Goal: Transaction & Acquisition: Register for event/course

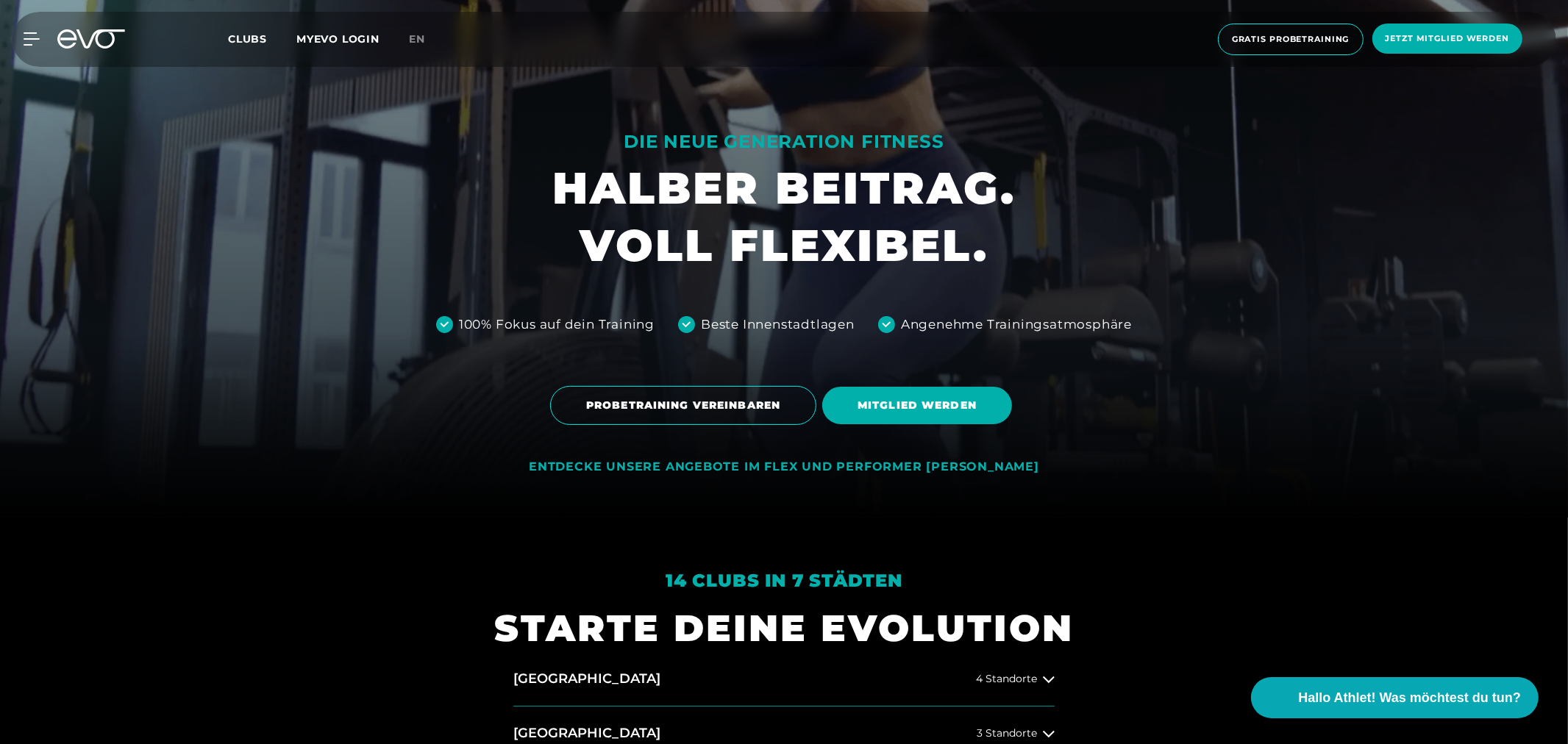
scroll to position [326, 0]
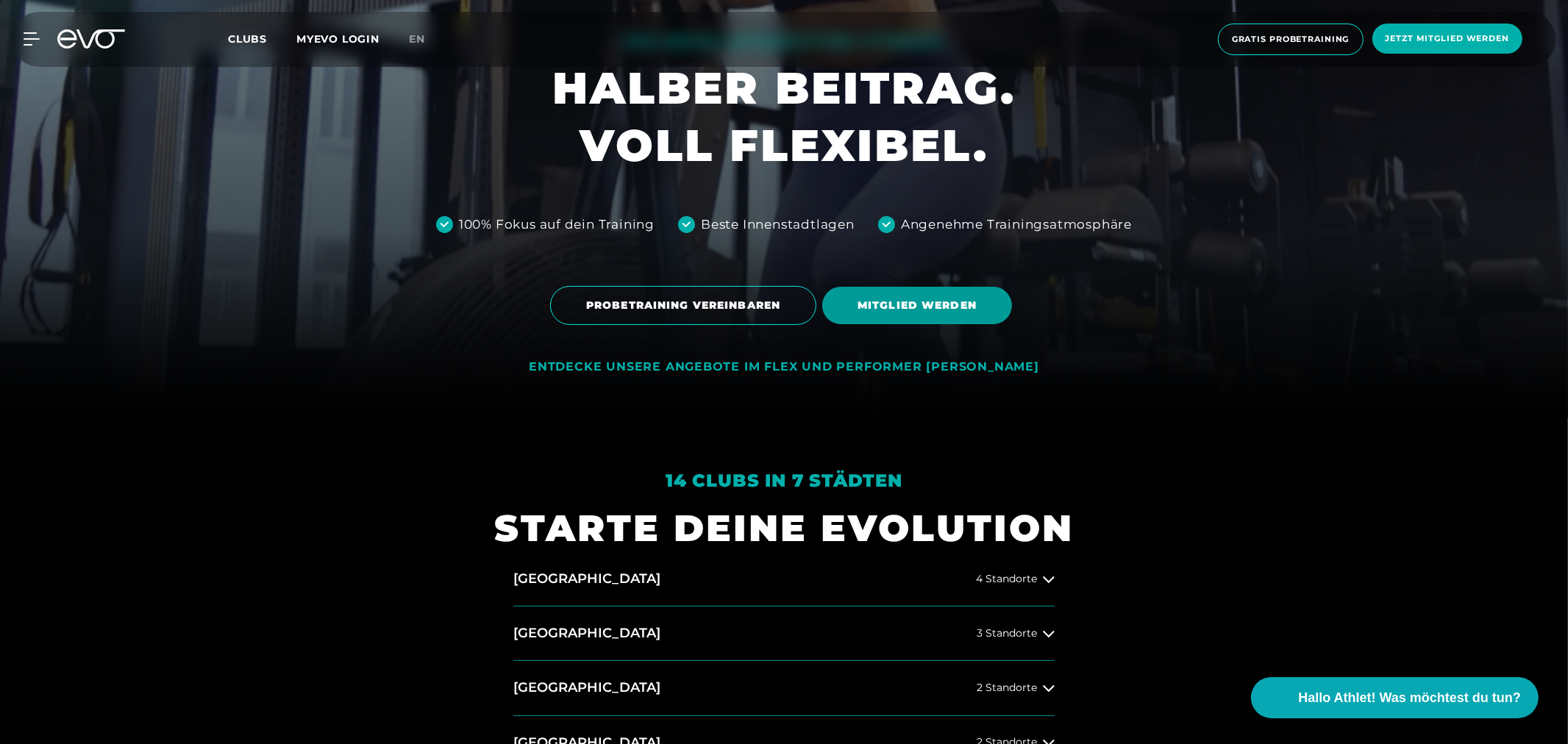
click at [905, 303] on span "MITGLIED WERDEN" at bounding box center [917, 306] width 119 height 16
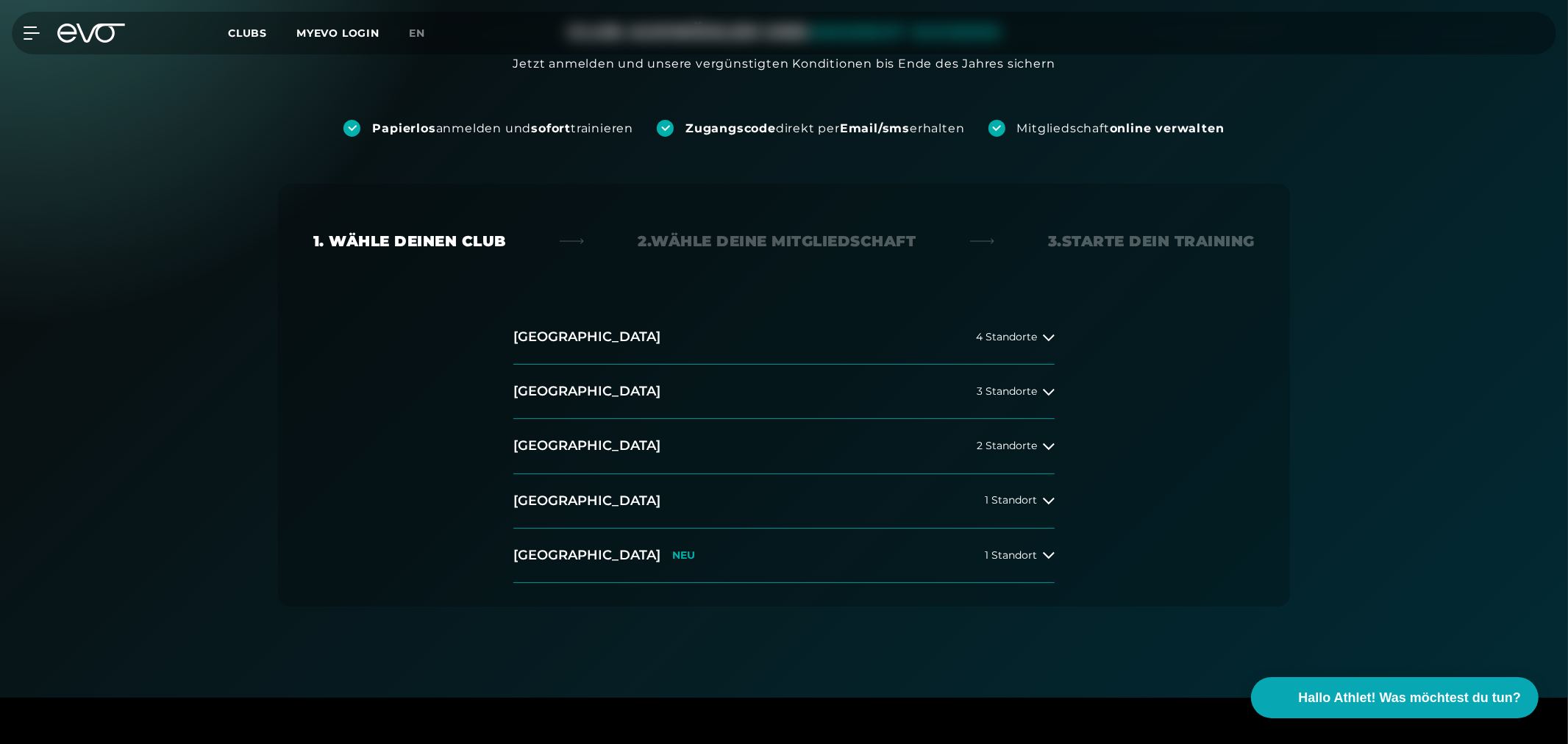
scroll to position [326, 0]
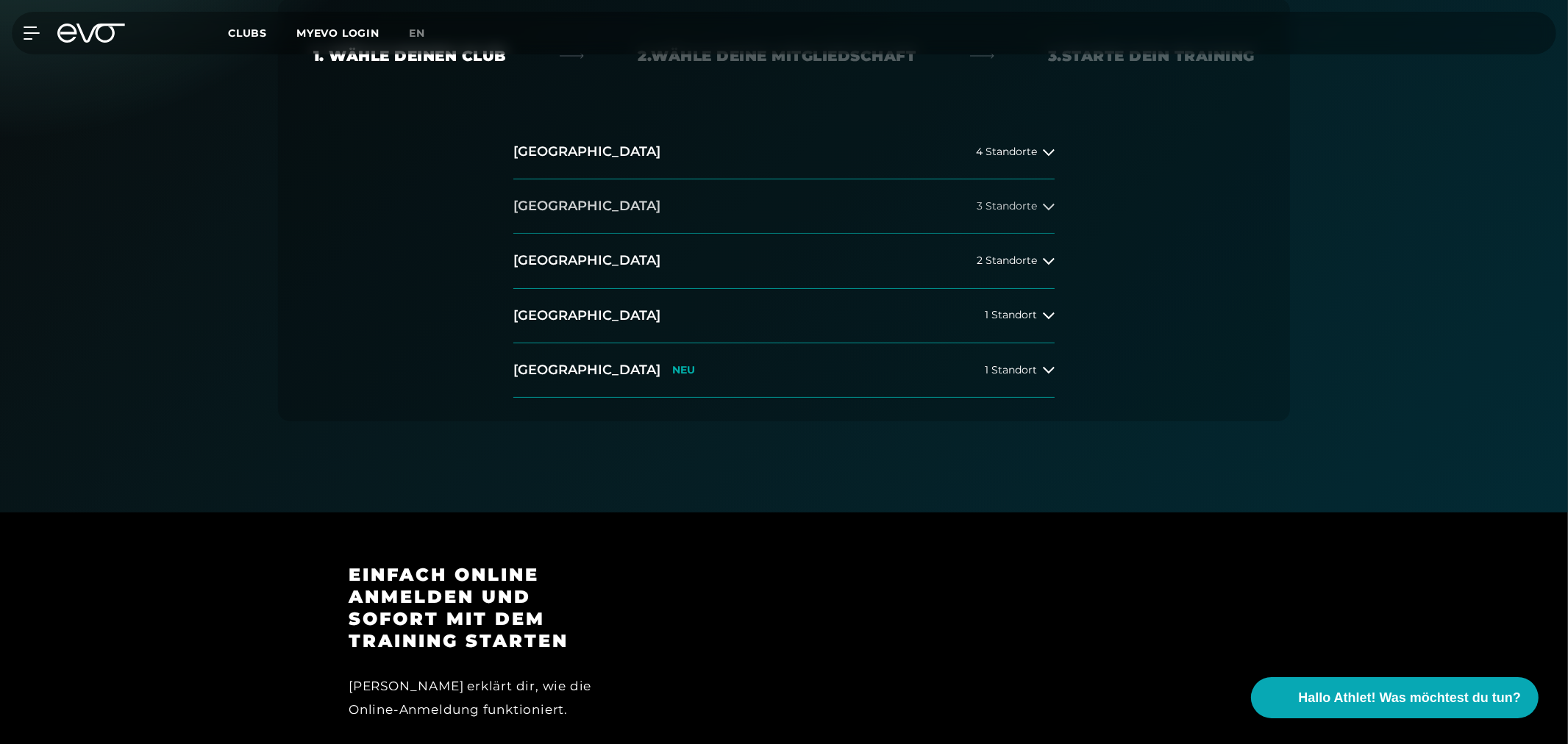
click at [1031, 207] on span "3 Standorte" at bounding box center [1006, 206] width 60 height 11
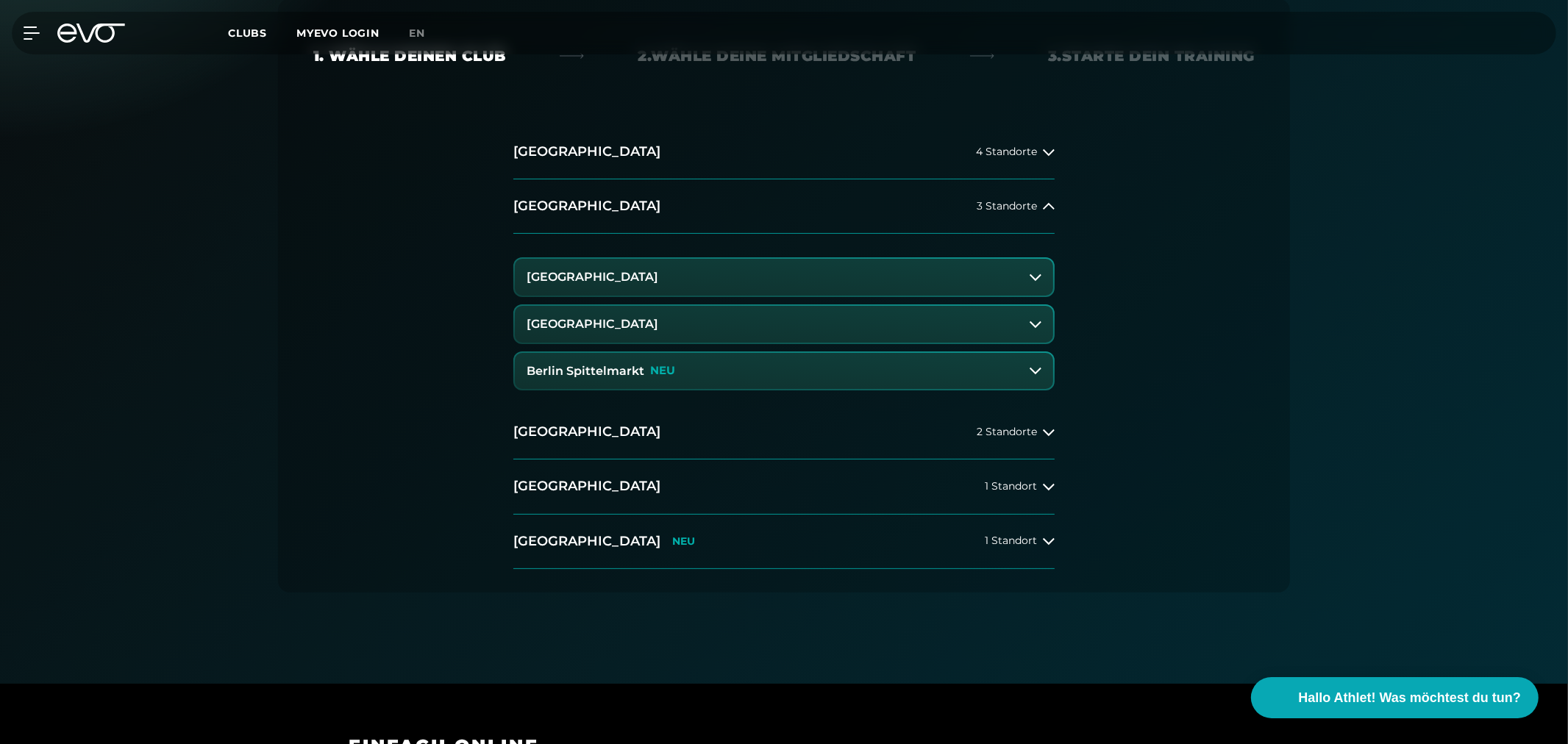
click at [633, 323] on h3 "[GEOGRAPHIC_DATA]" at bounding box center [593, 324] width 132 height 13
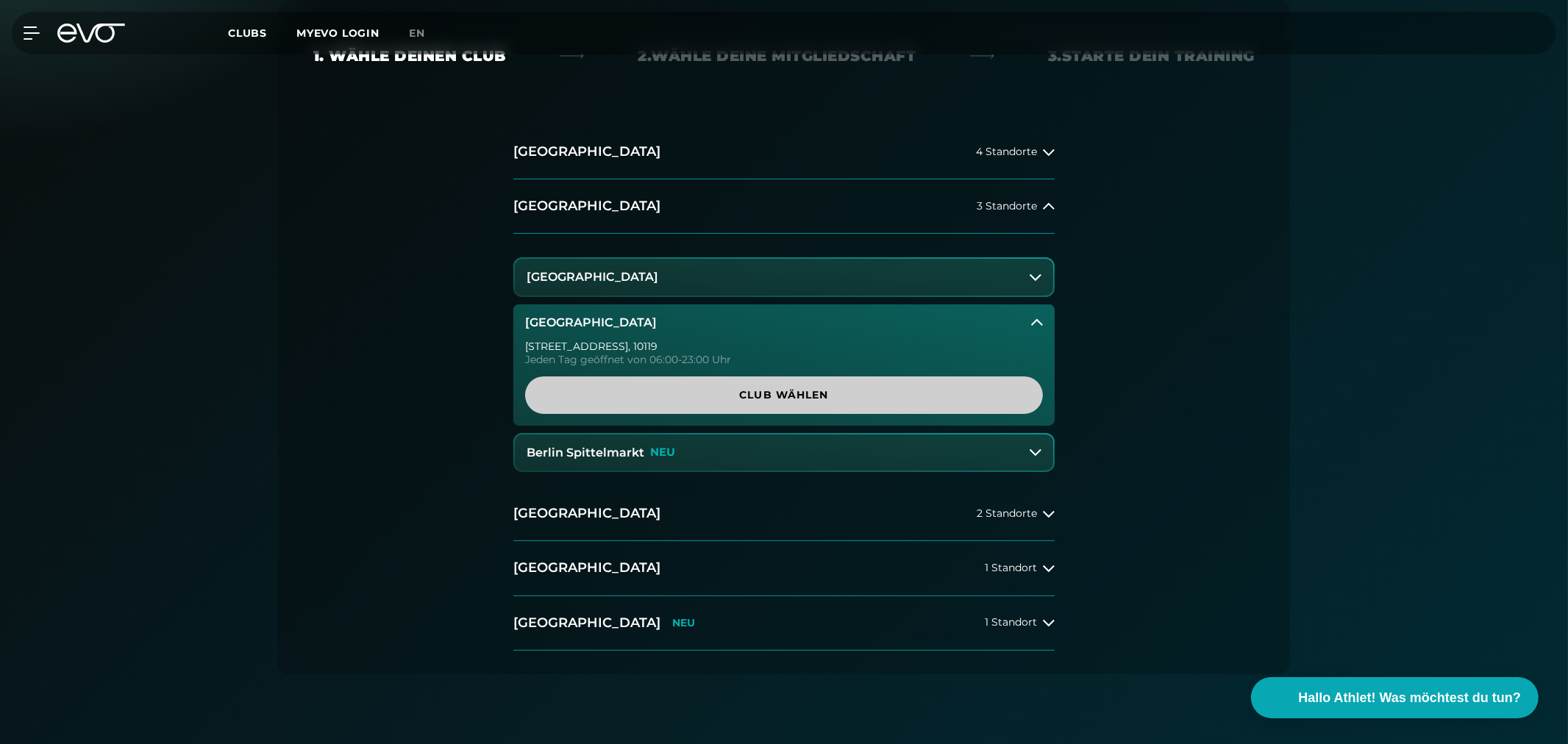
click at [784, 393] on span "Club wählen" at bounding box center [783, 395] width 447 height 16
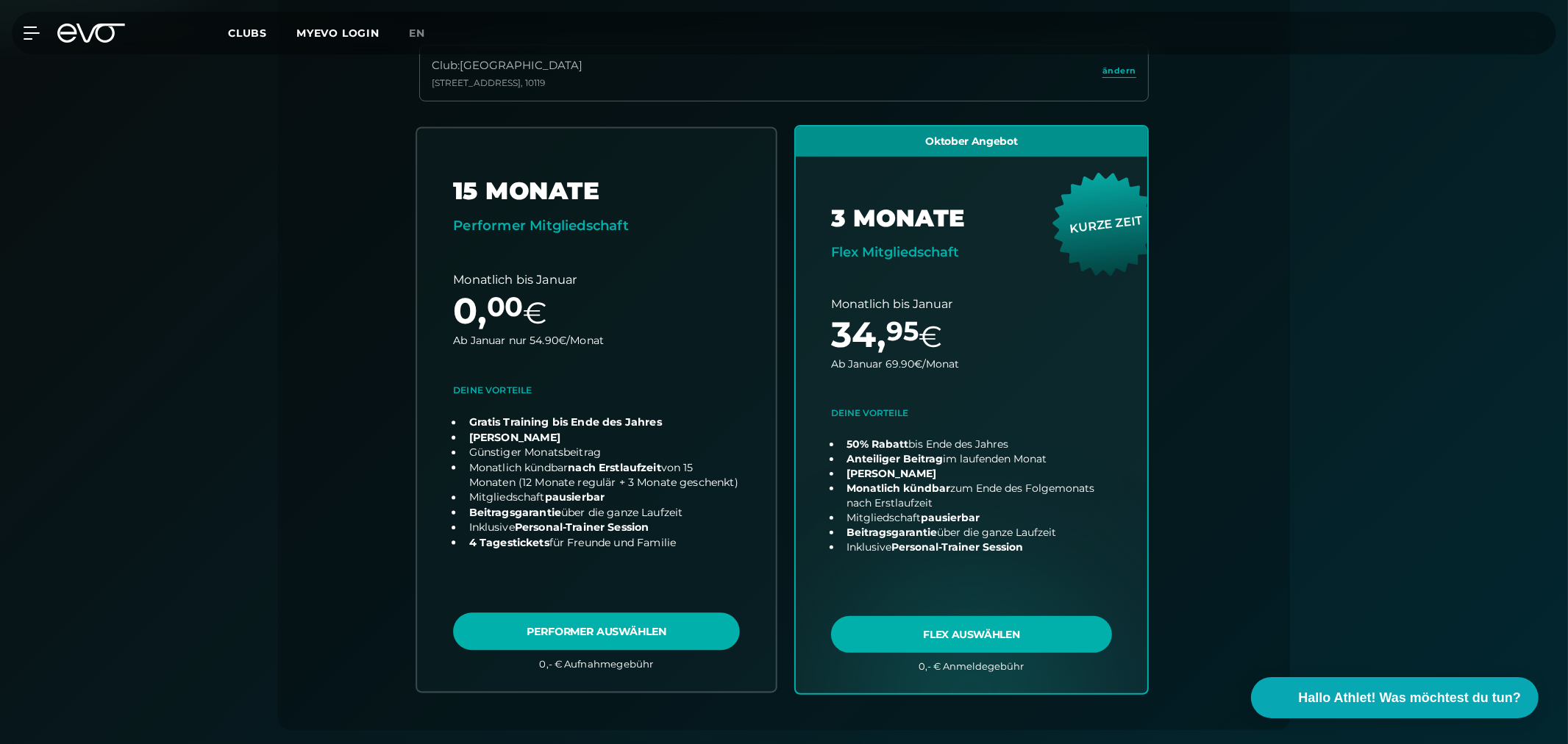
scroll to position [489, 0]
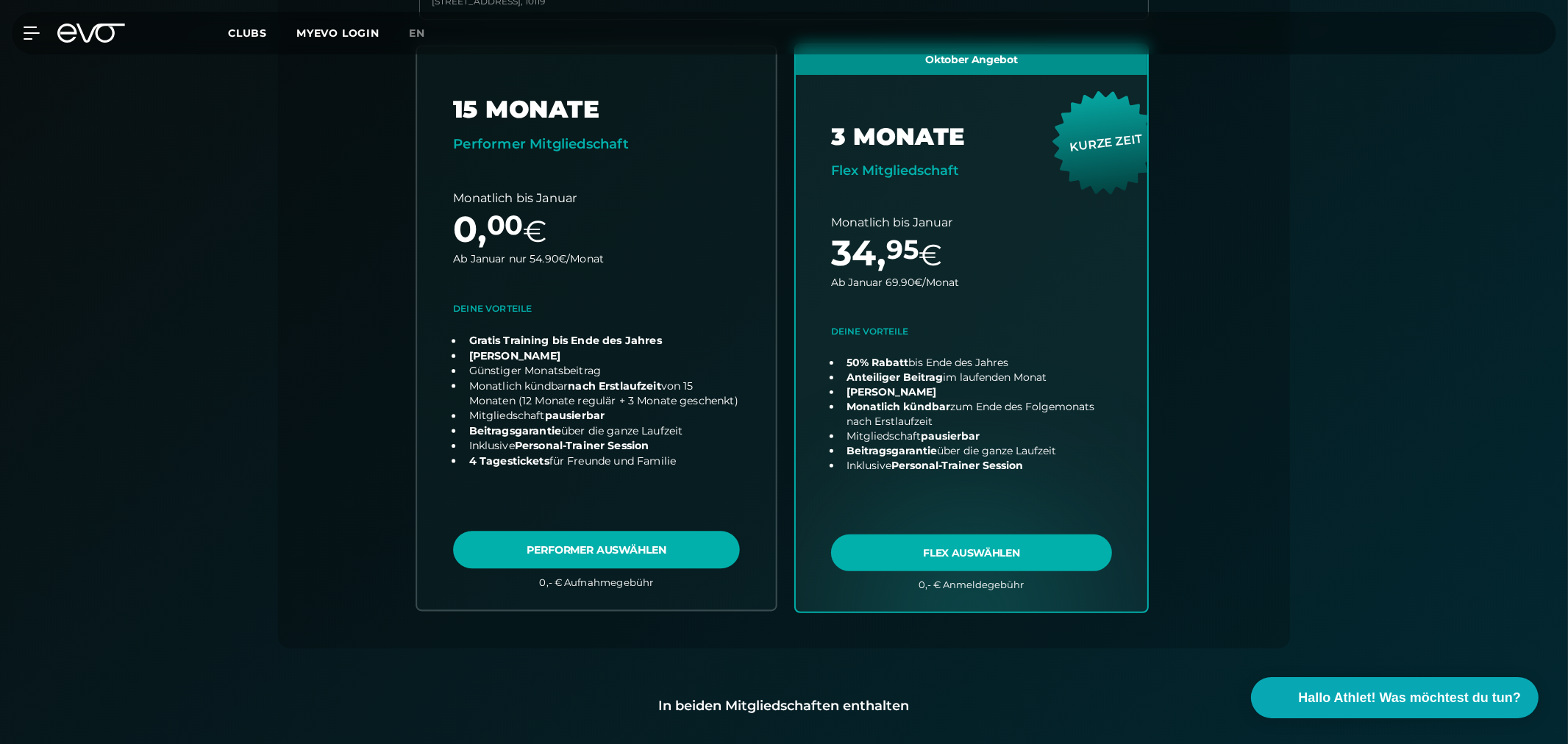
click at [590, 554] on link "choose plan" at bounding box center [596, 328] width 359 height 563
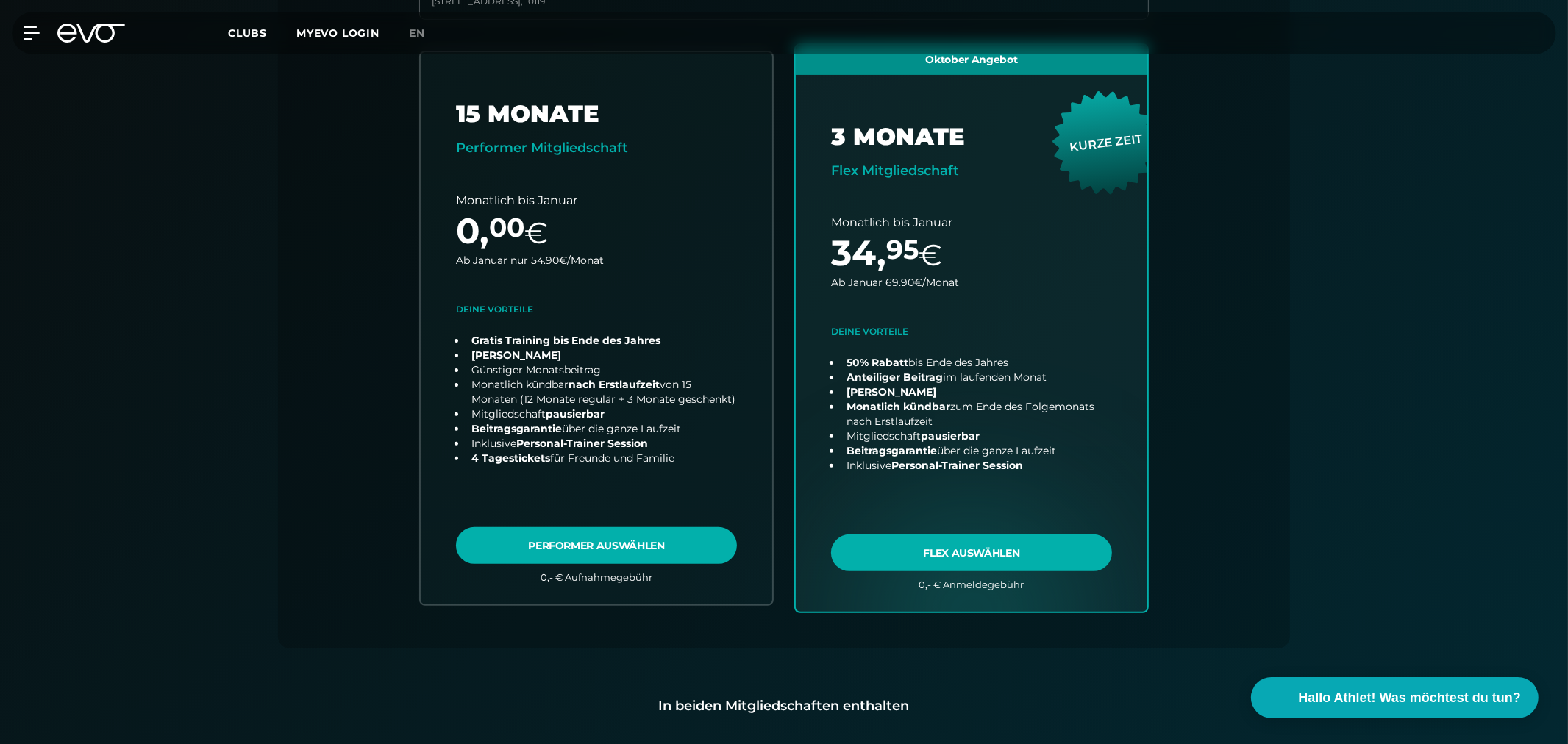
click at [245, 32] on span "Clubs" at bounding box center [247, 33] width 39 height 13
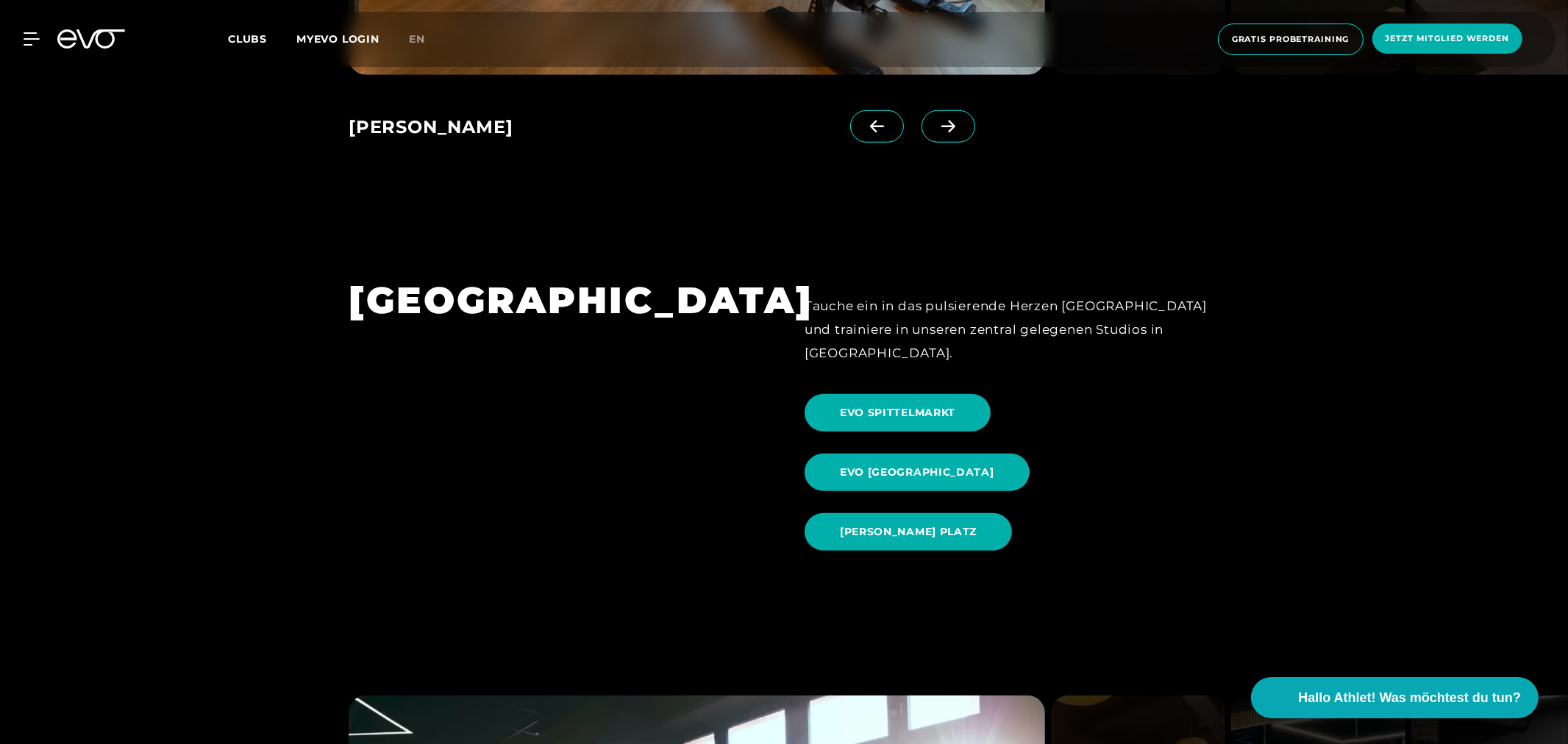
scroll to position [1552, 0]
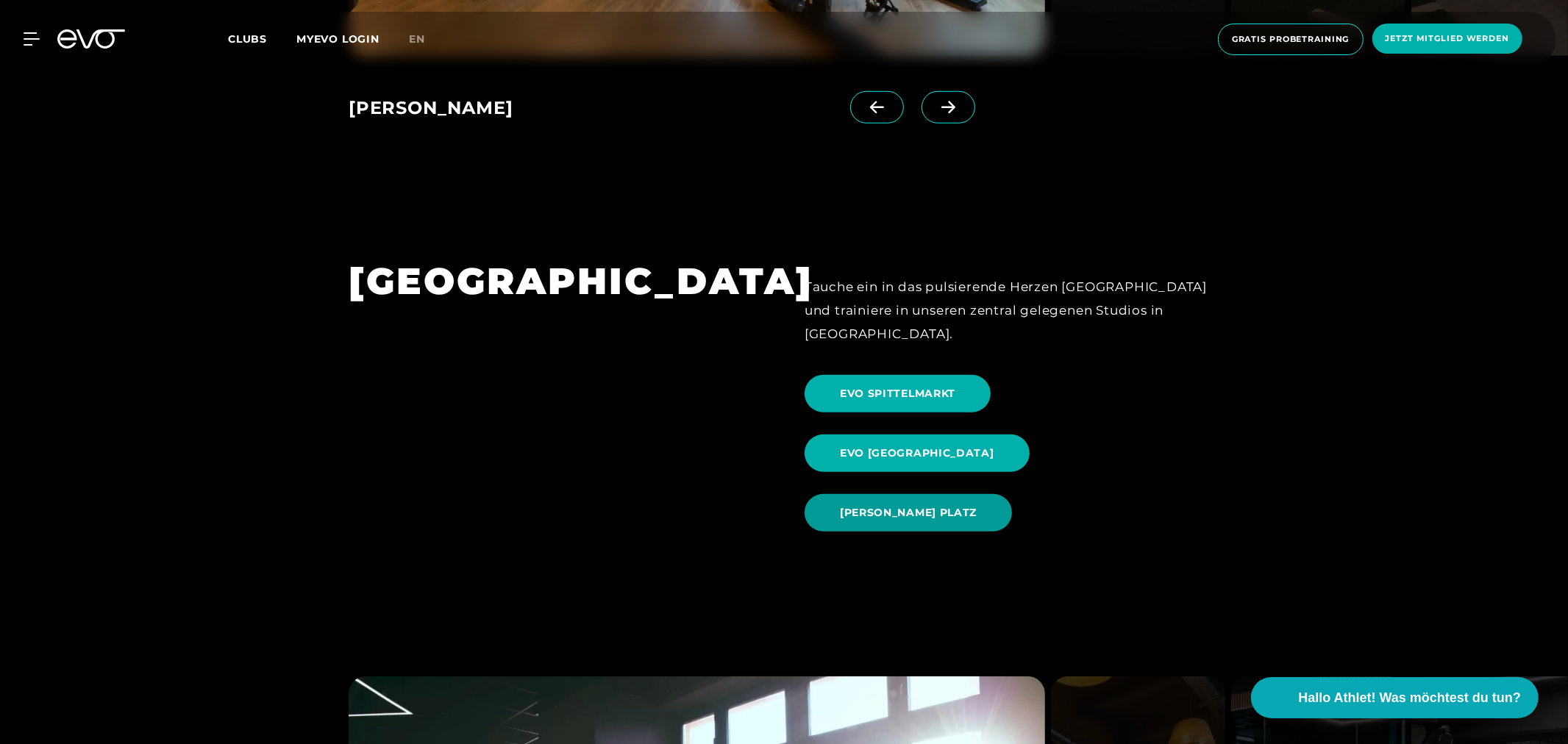
click at [899, 505] on span "[PERSON_NAME] PLATZ" at bounding box center [908, 513] width 137 height 16
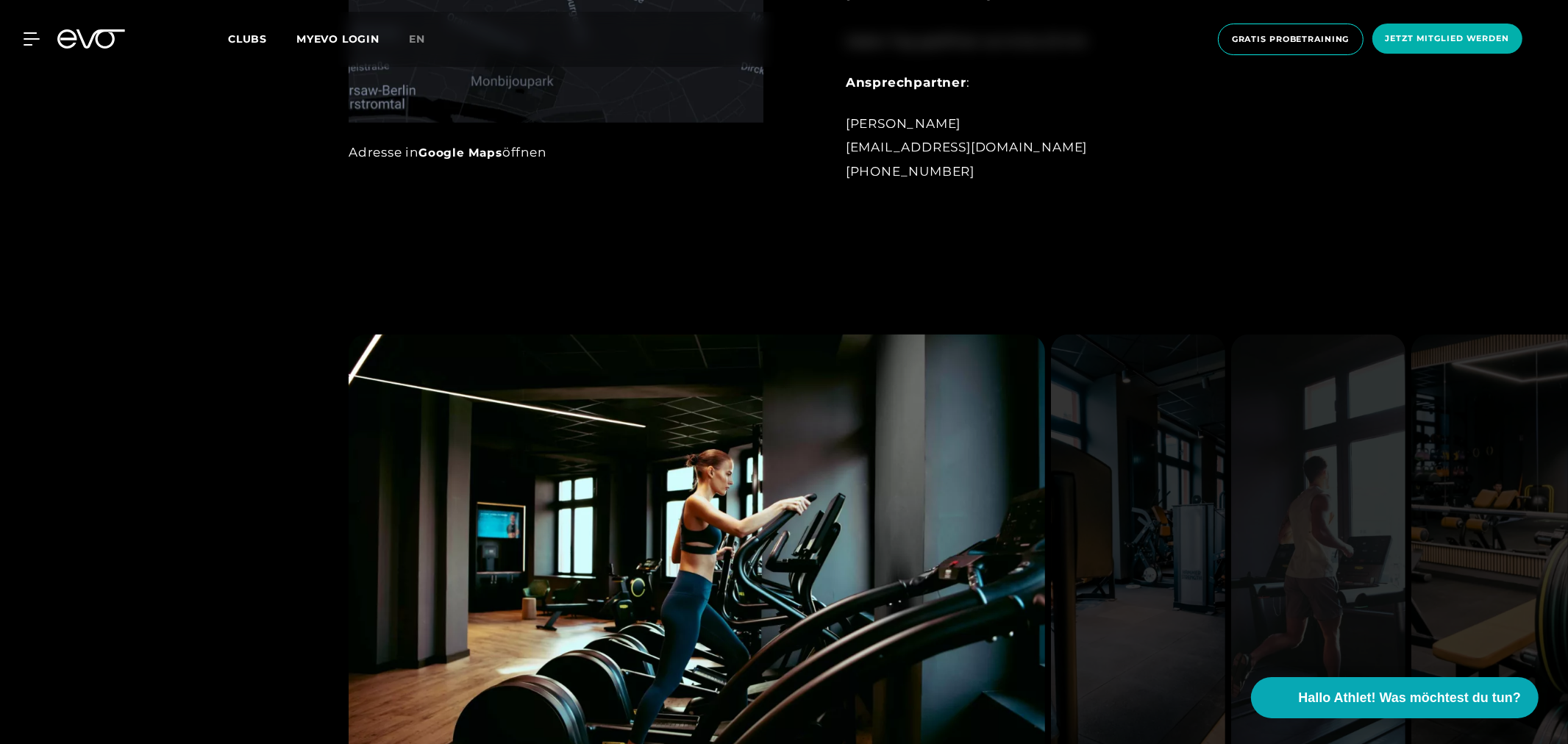
scroll to position [1470, 0]
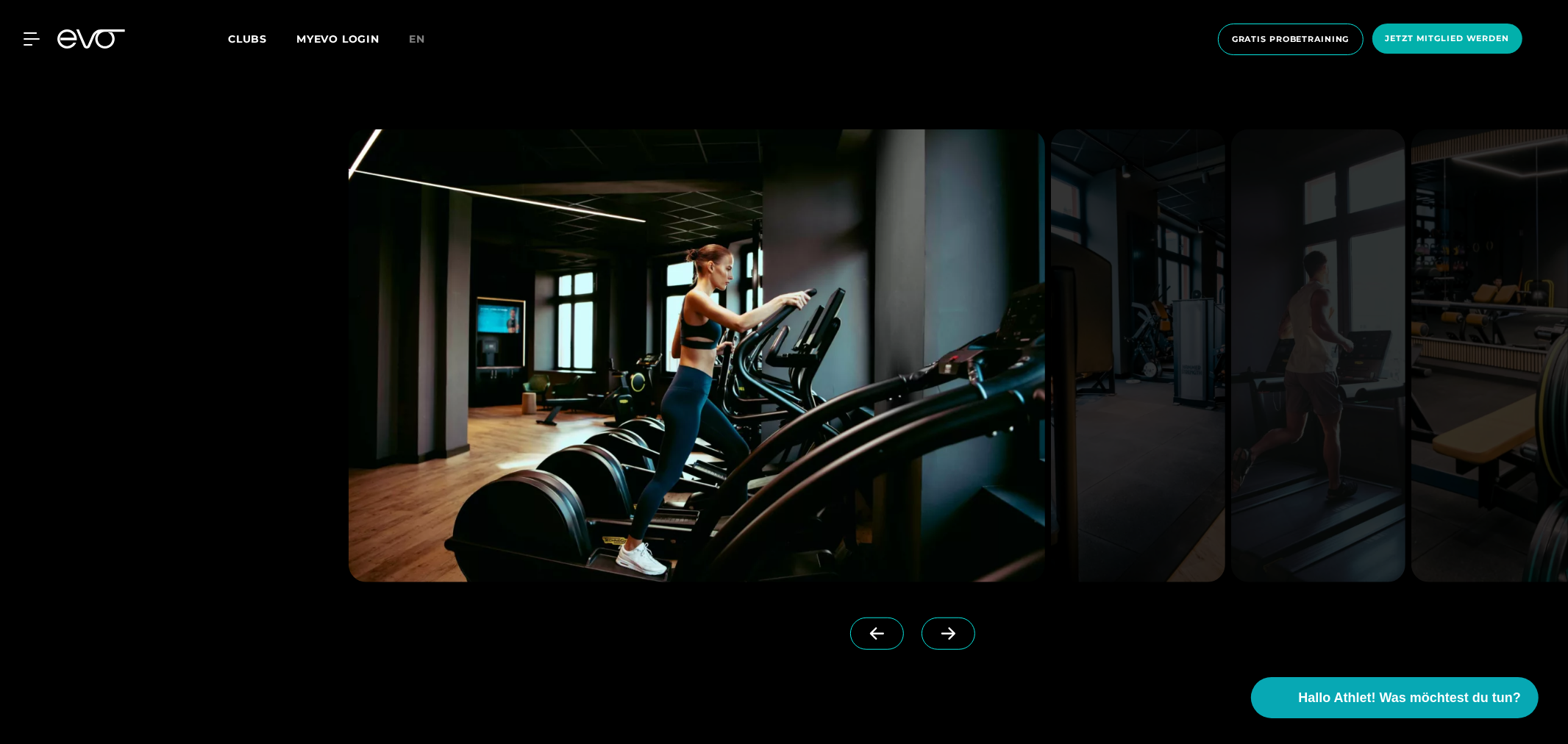
click at [925, 626] on span at bounding box center [948, 633] width 54 height 33
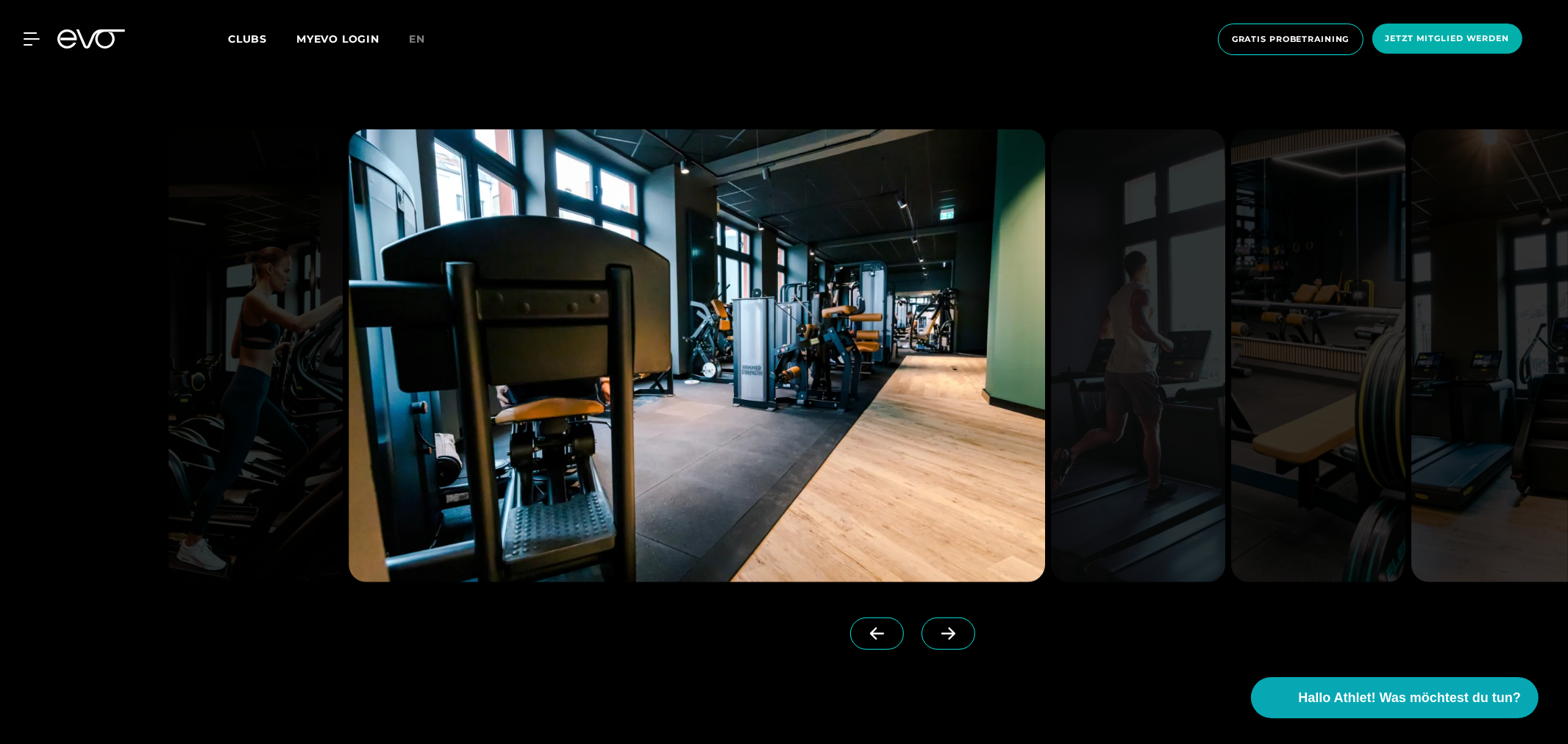
click at [925, 626] on span at bounding box center [948, 633] width 54 height 33
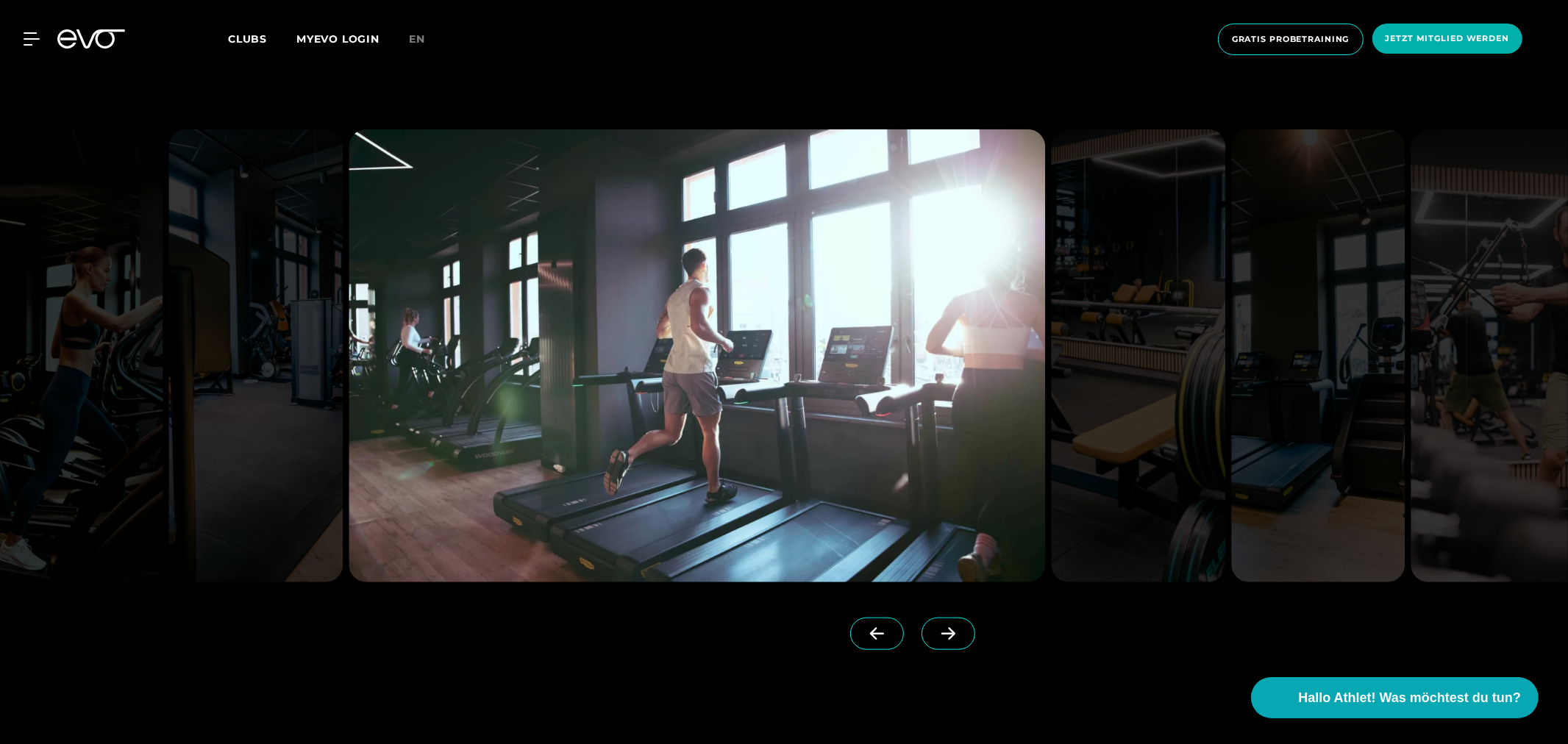
click at [925, 626] on span at bounding box center [948, 633] width 54 height 33
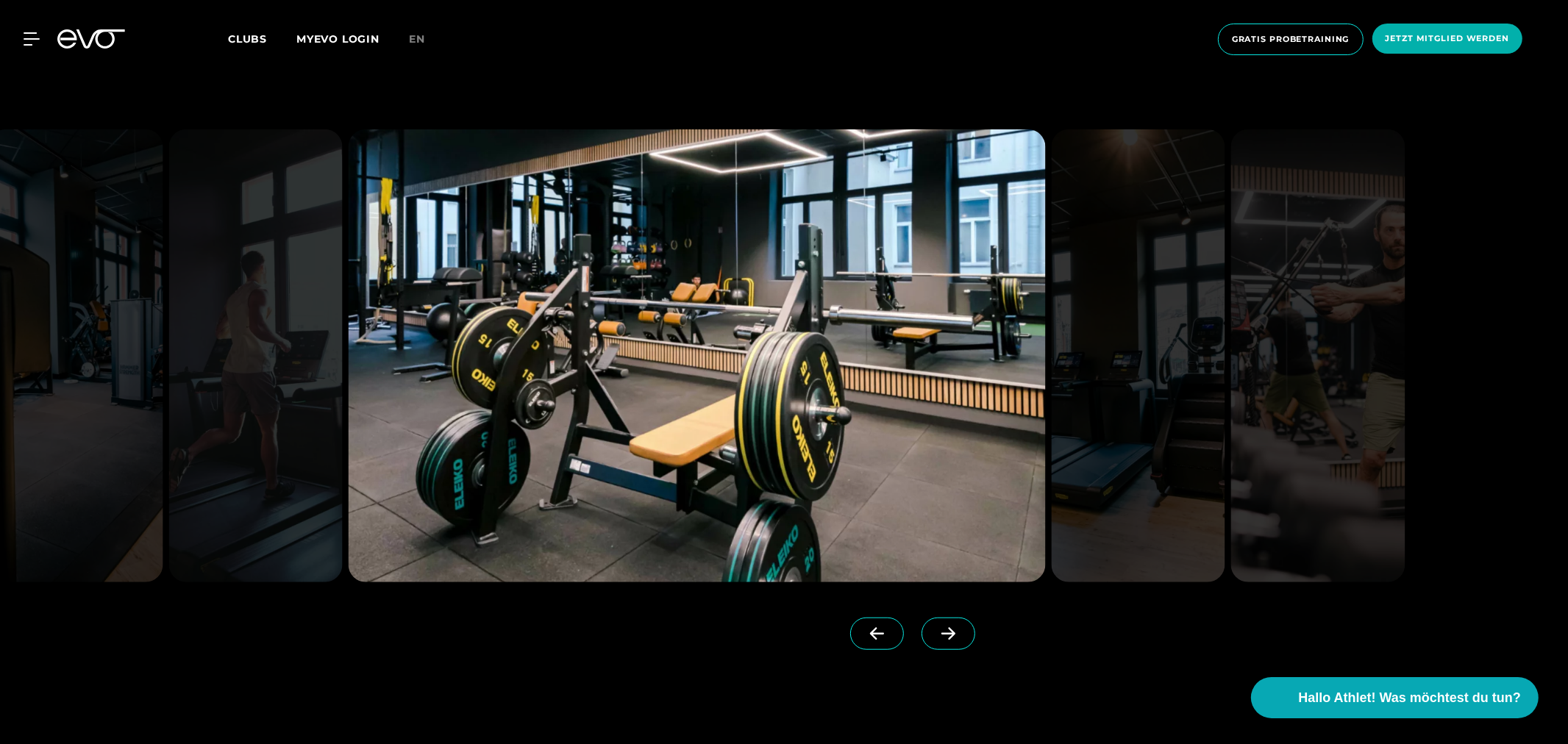
click at [925, 626] on span at bounding box center [948, 633] width 54 height 33
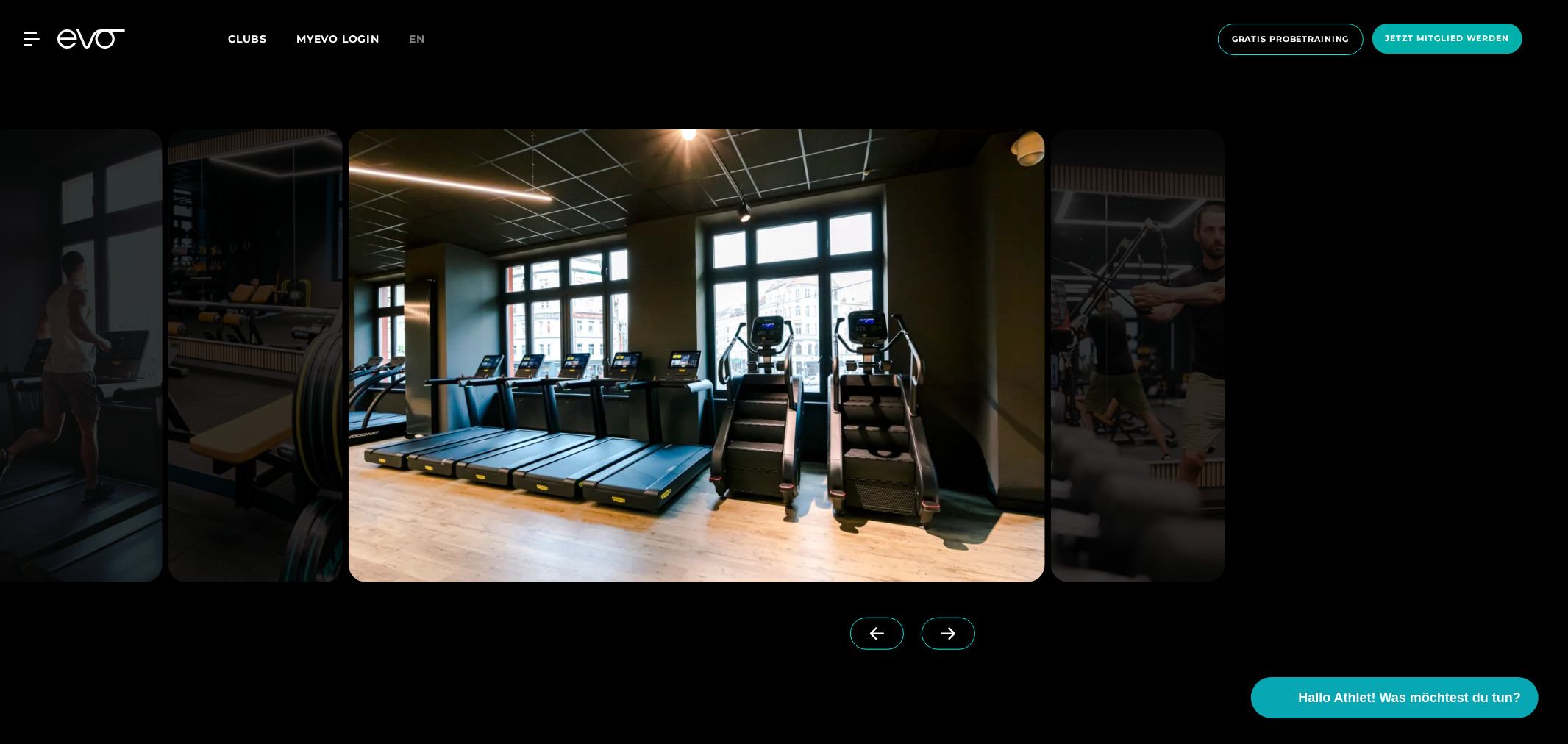
click at [925, 626] on span at bounding box center [948, 633] width 54 height 33
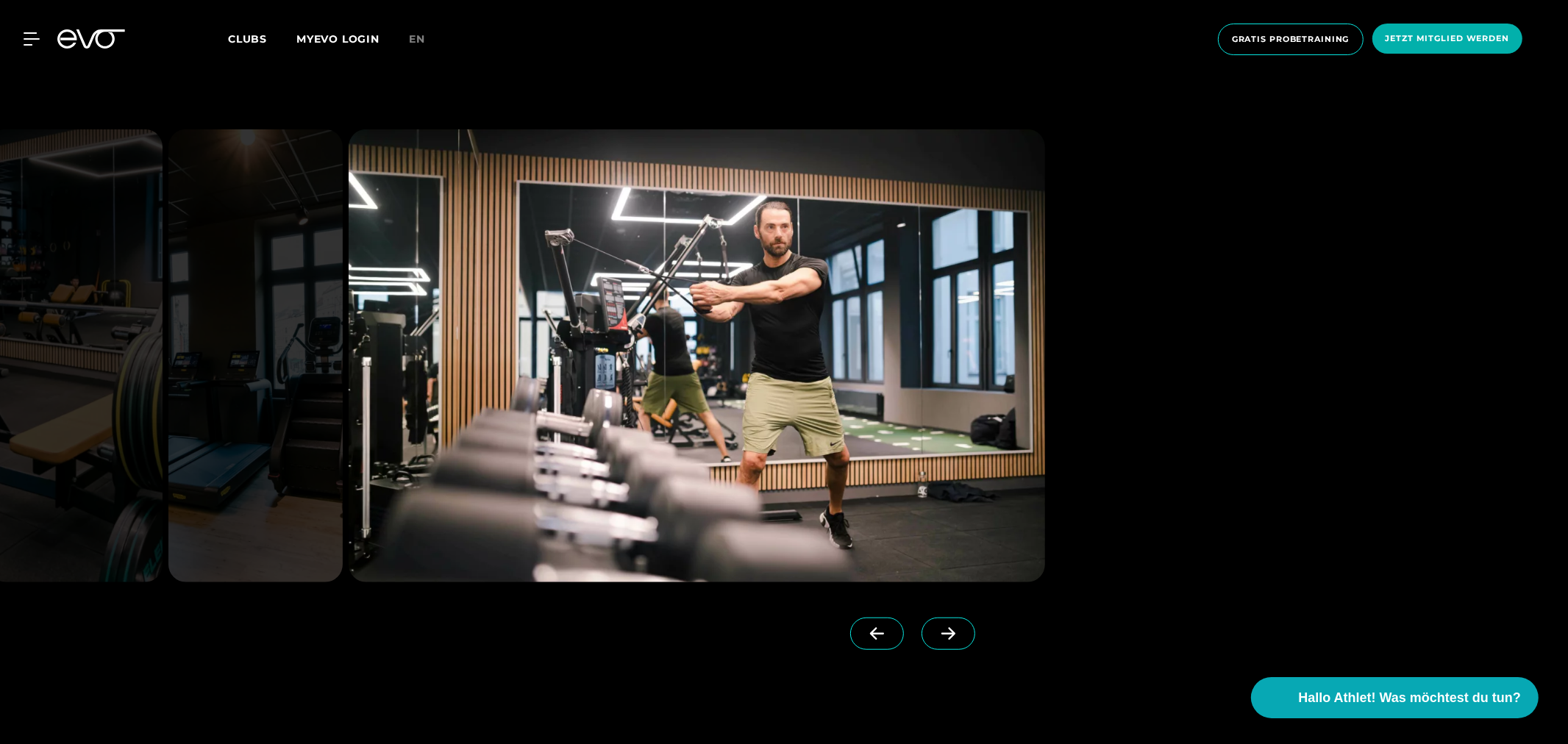
click at [925, 626] on span at bounding box center [948, 633] width 54 height 33
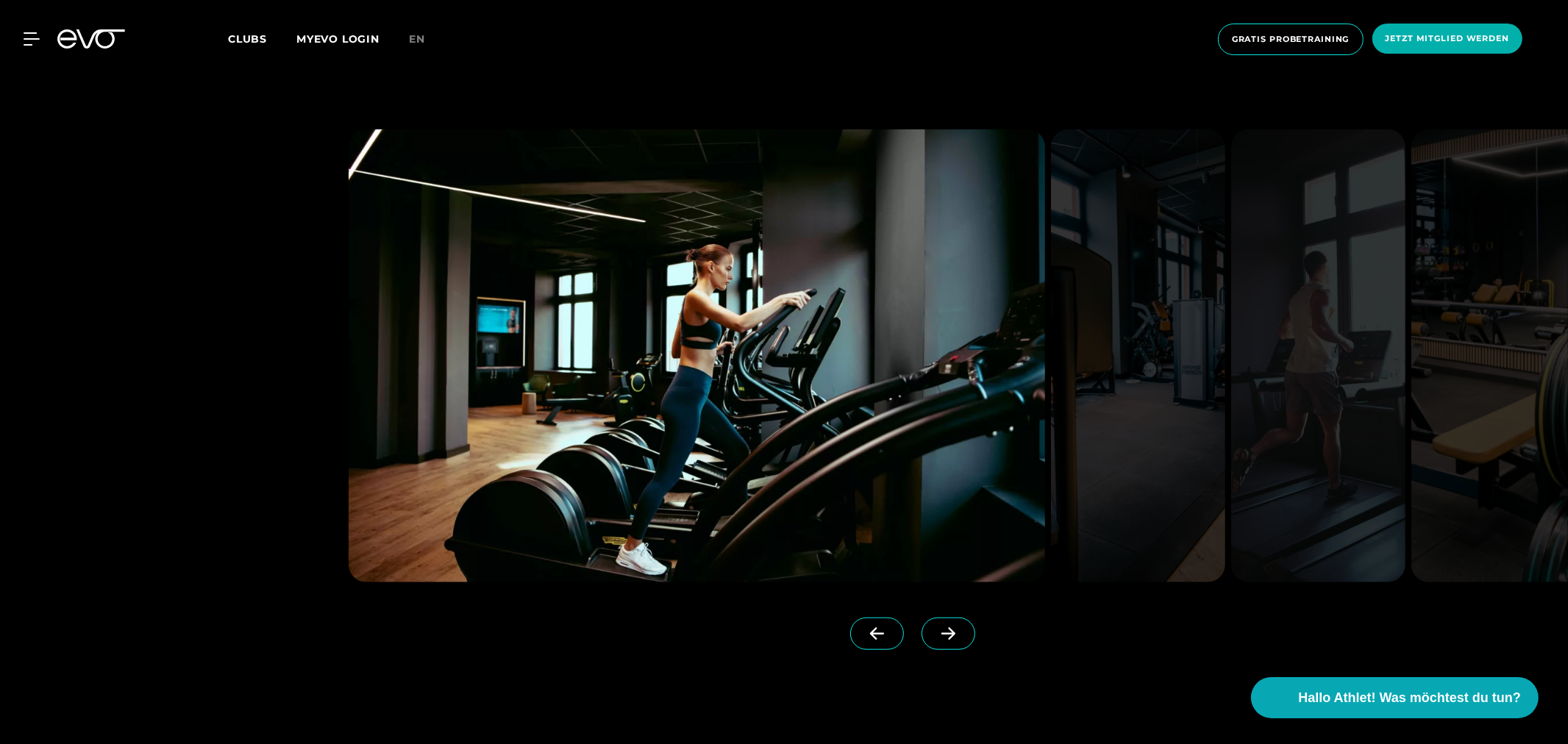
click at [864, 638] on icon at bounding box center [877, 633] width 26 height 13
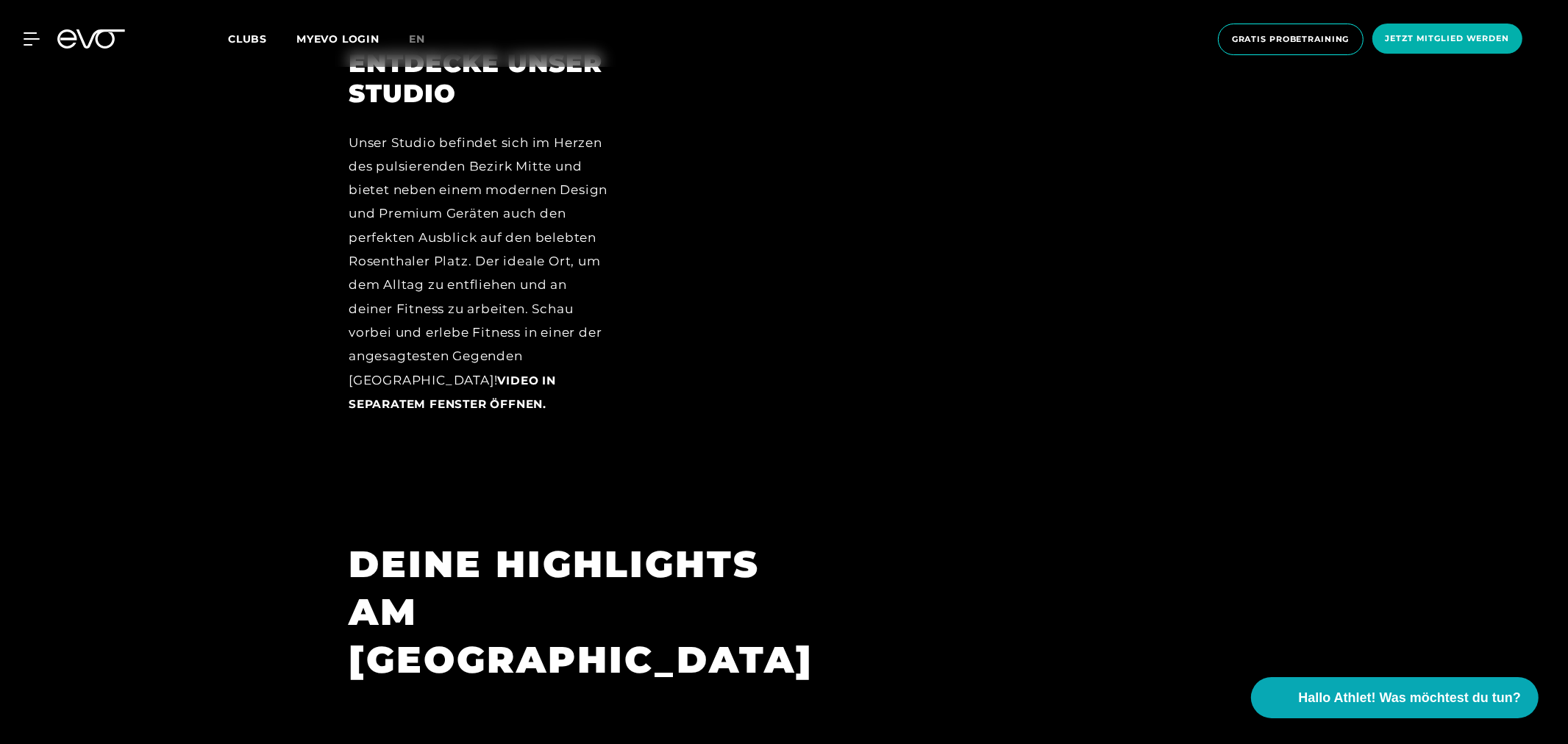
scroll to position [2123, 0]
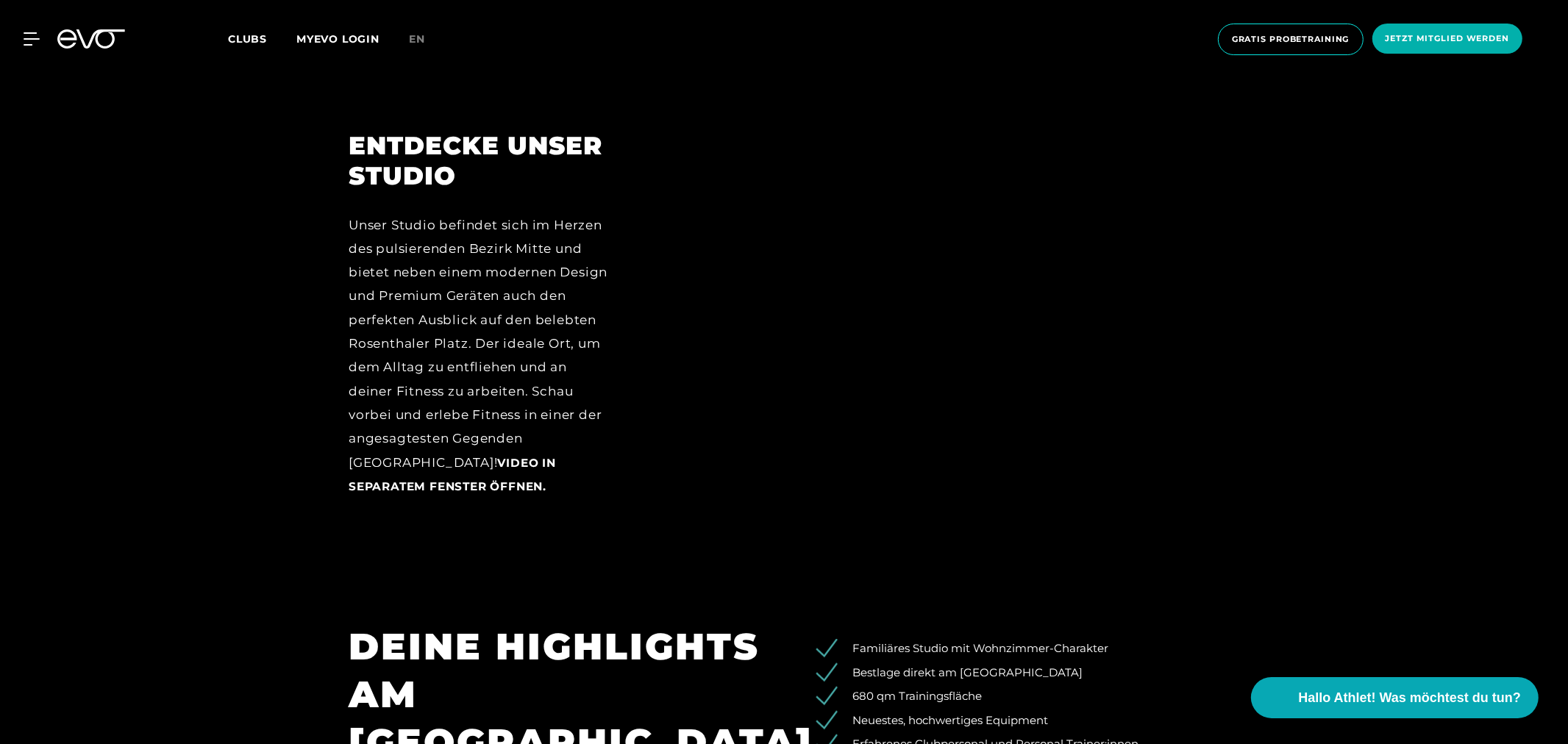
click at [476, 342] on div "Unser Studio befindet sich im Herzen des pulsierenden Bezirk Mitte und bietet n…" at bounding box center [479, 356] width 263 height 285
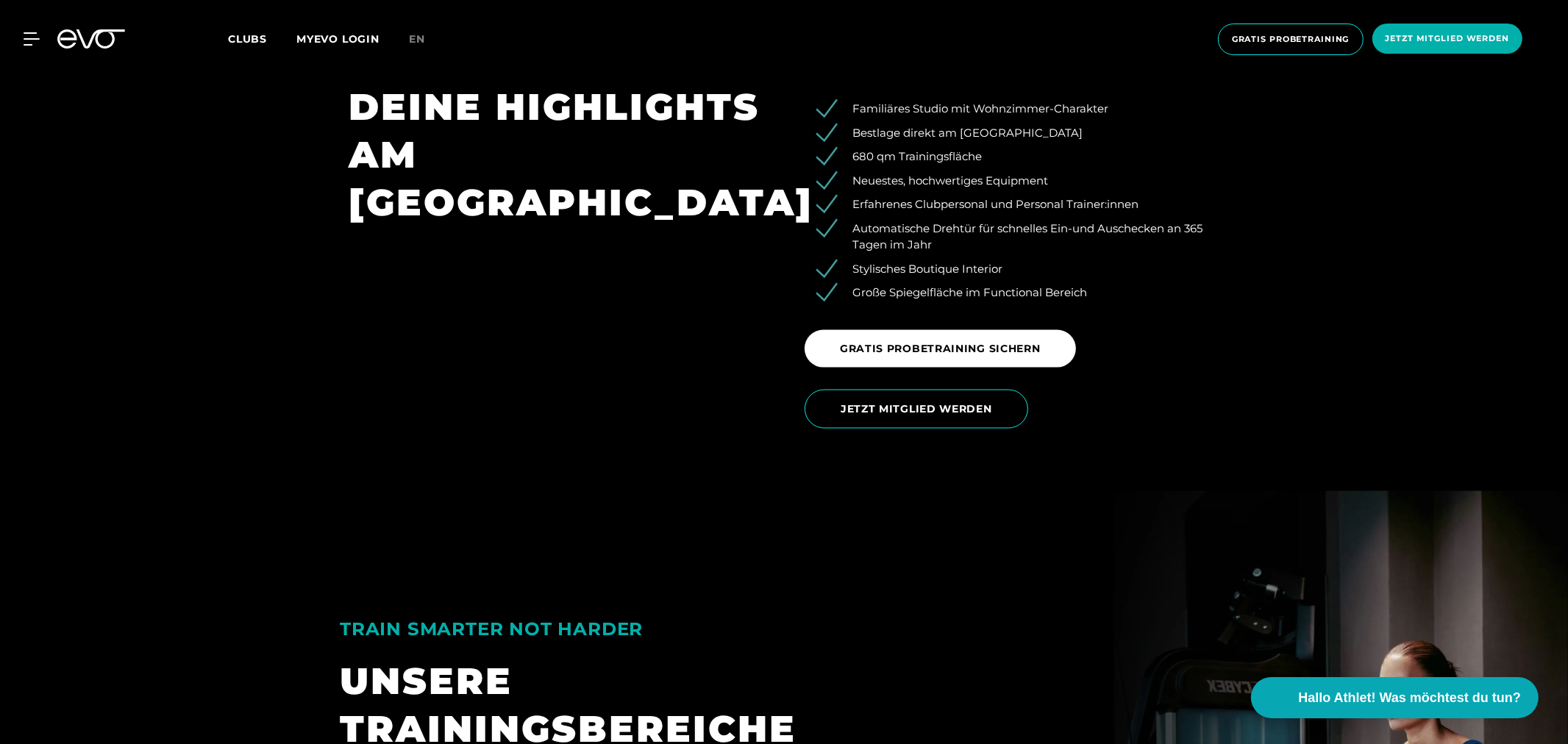
scroll to position [2614, 0]
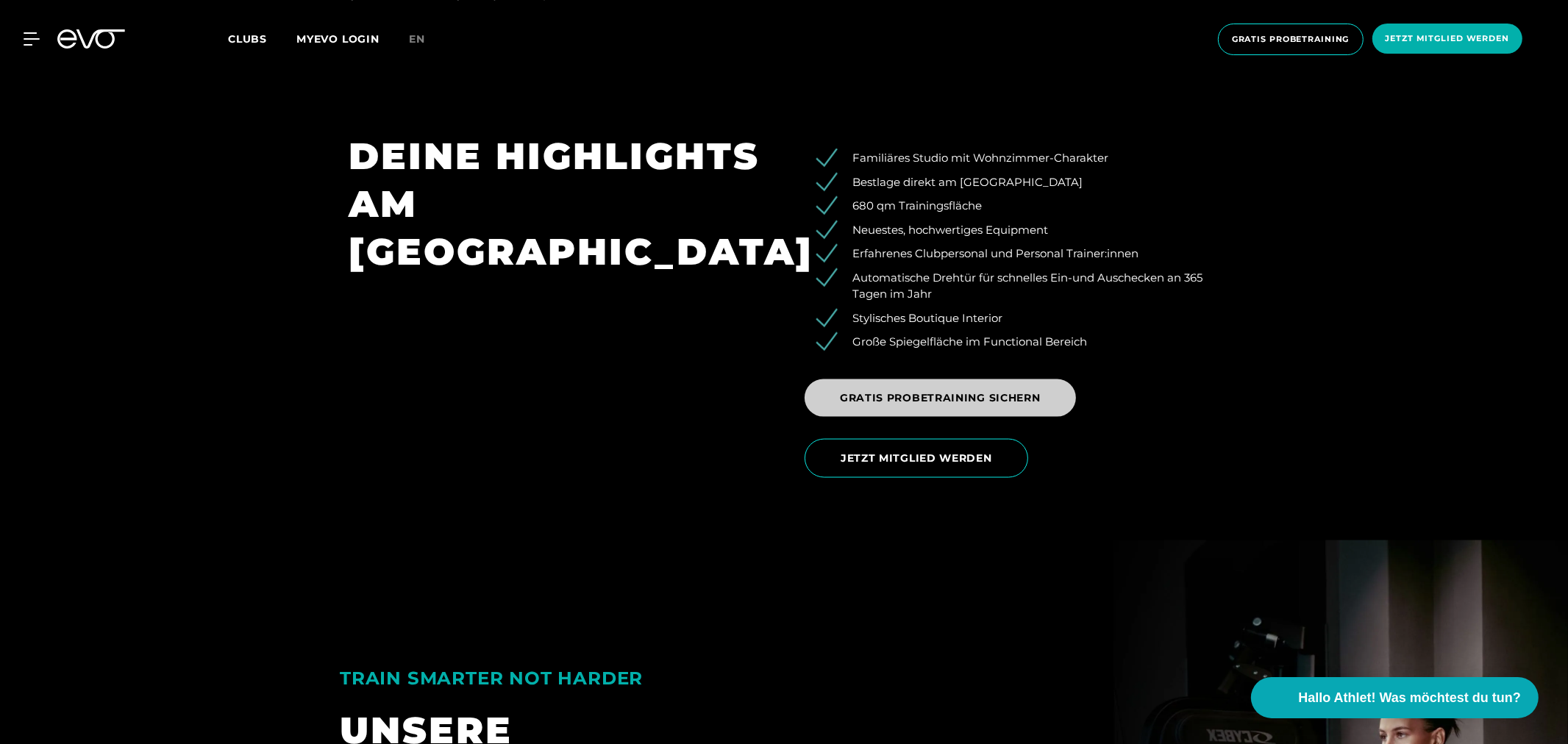
click at [965, 385] on span "GRATIS PROBETRAINING SICHERN" at bounding box center [940, 398] width 271 height 37
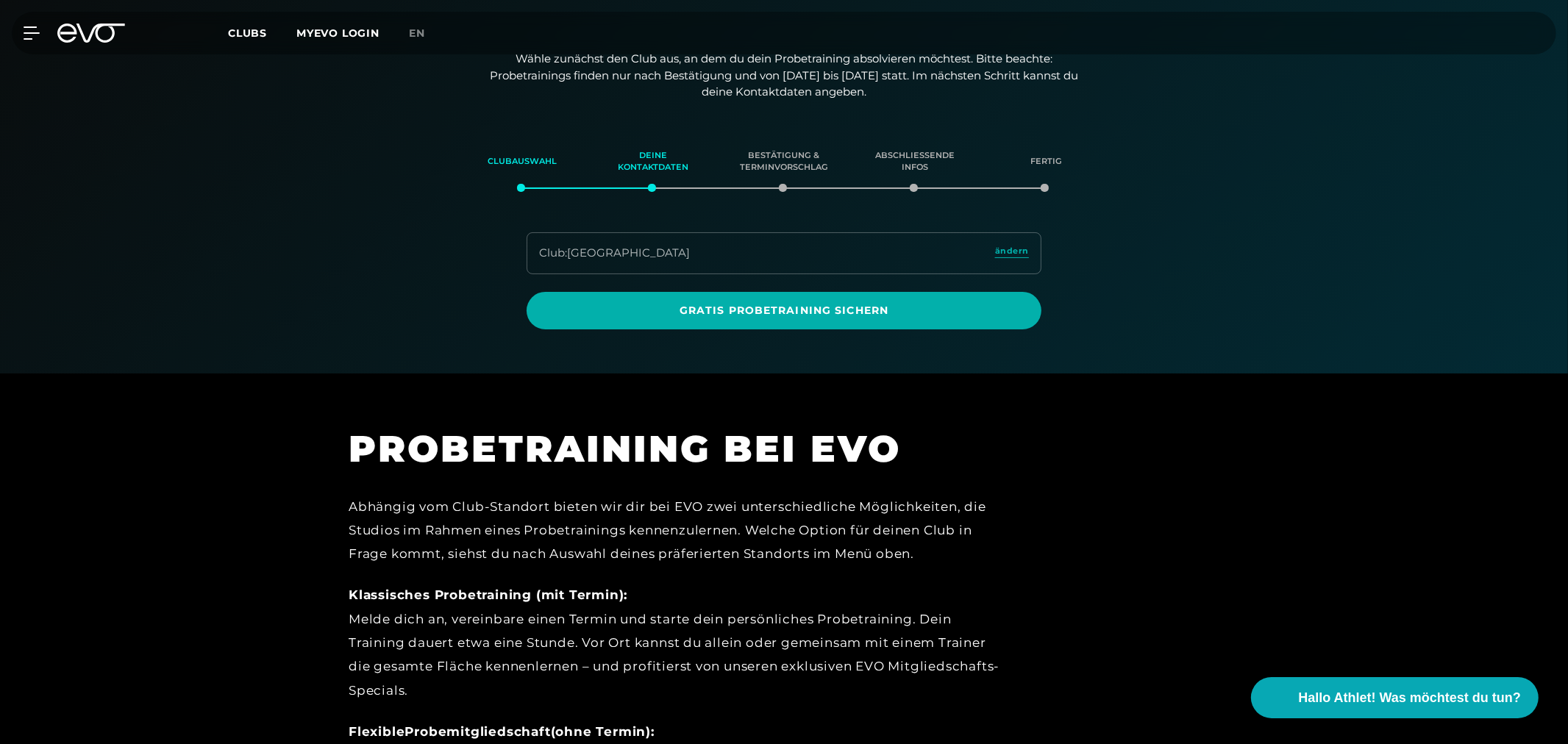
scroll to position [171, 0]
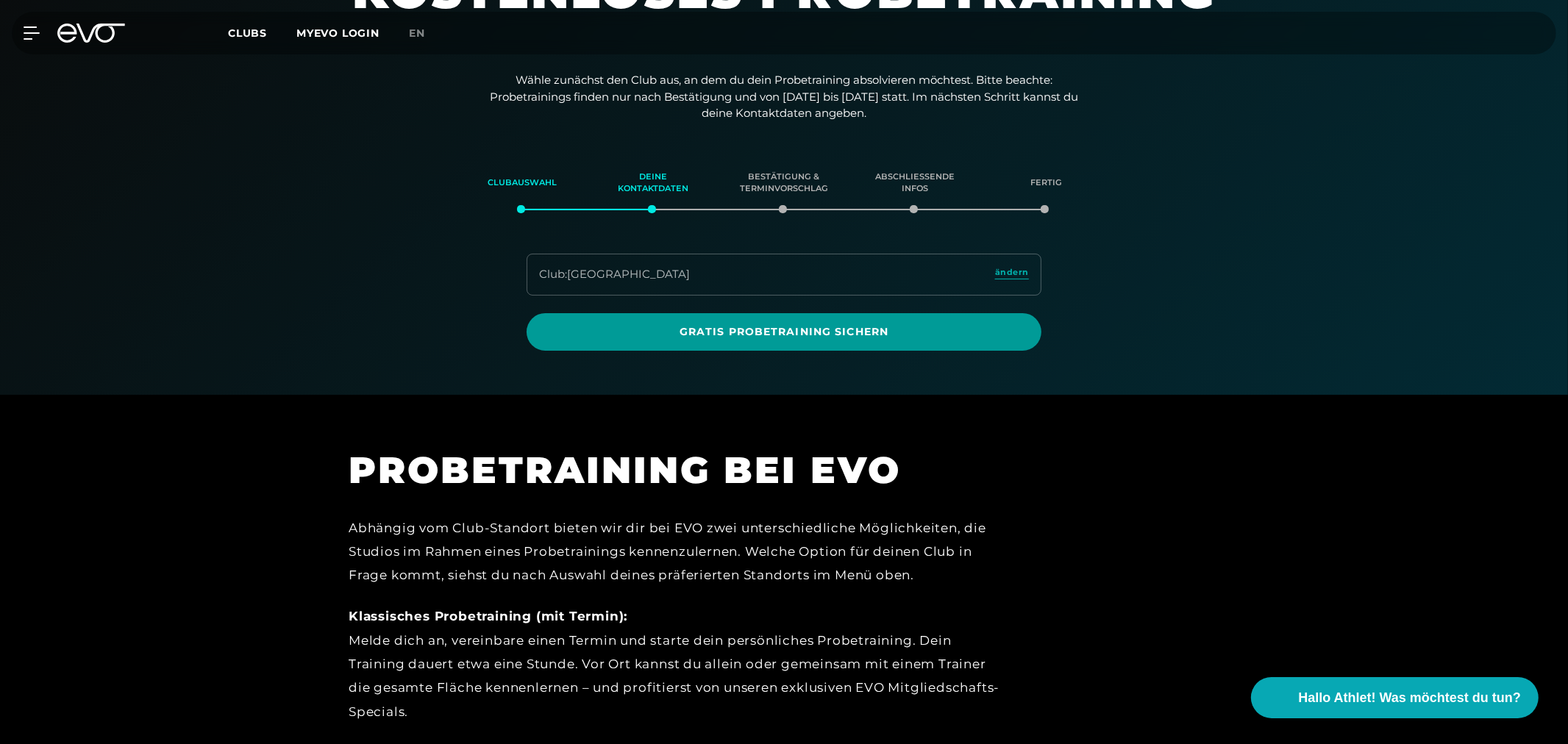
click at [780, 331] on span "Gratis Probetraining sichern" at bounding box center [784, 332] width 444 height 16
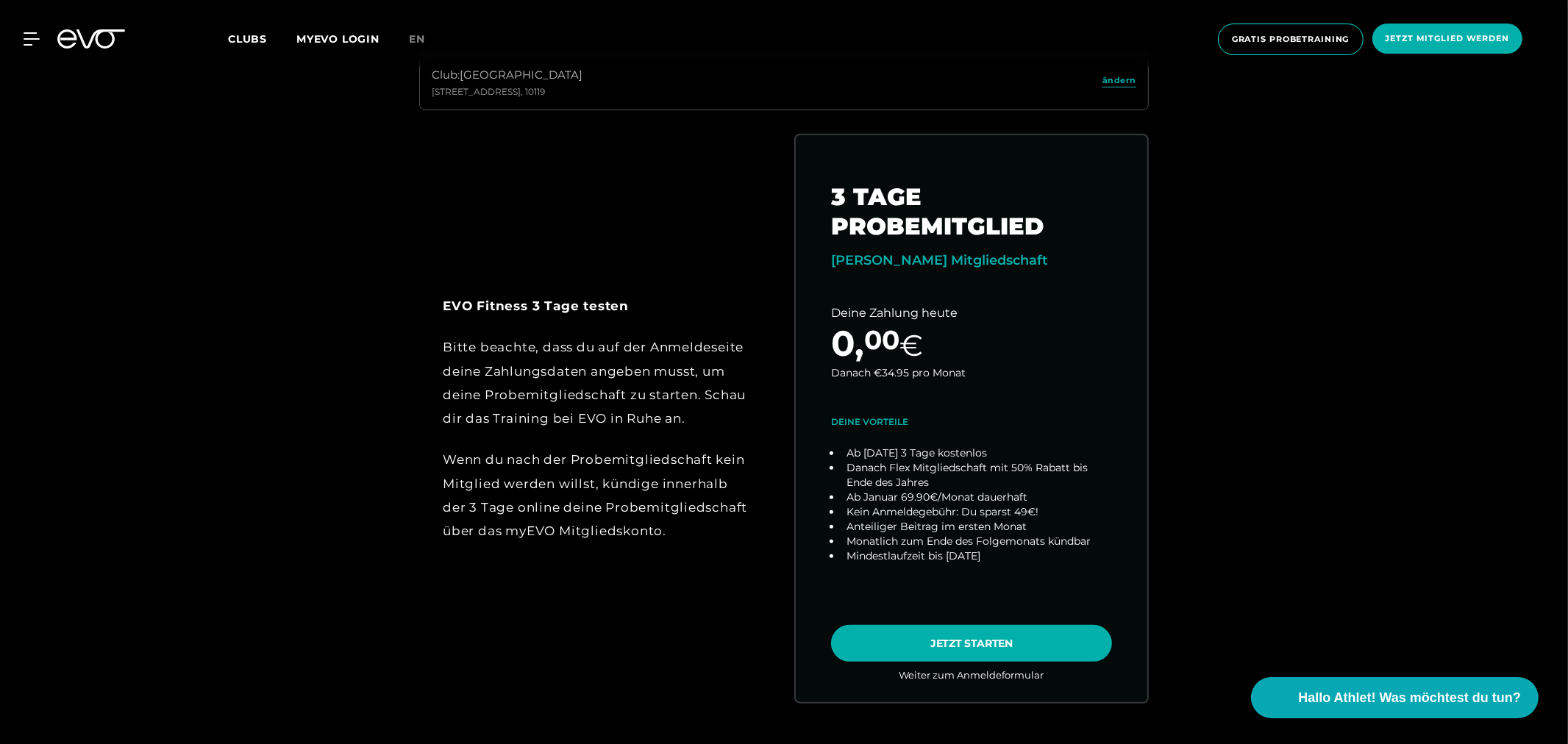
scroll to position [816, 0]
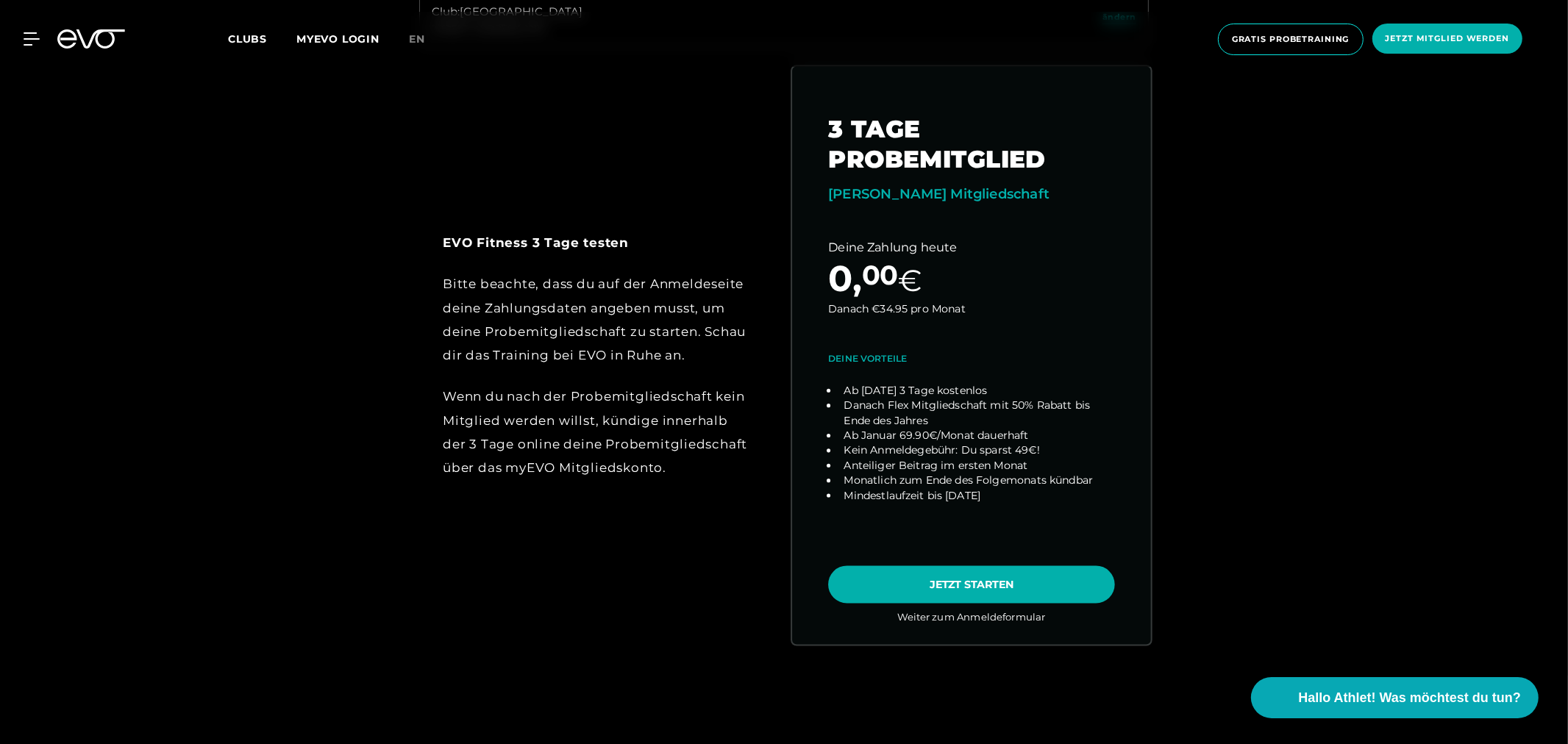
click at [958, 584] on link "choose plan" at bounding box center [972, 355] width 359 height 578
